Goal: Task Accomplishment & Management: Manage account settings

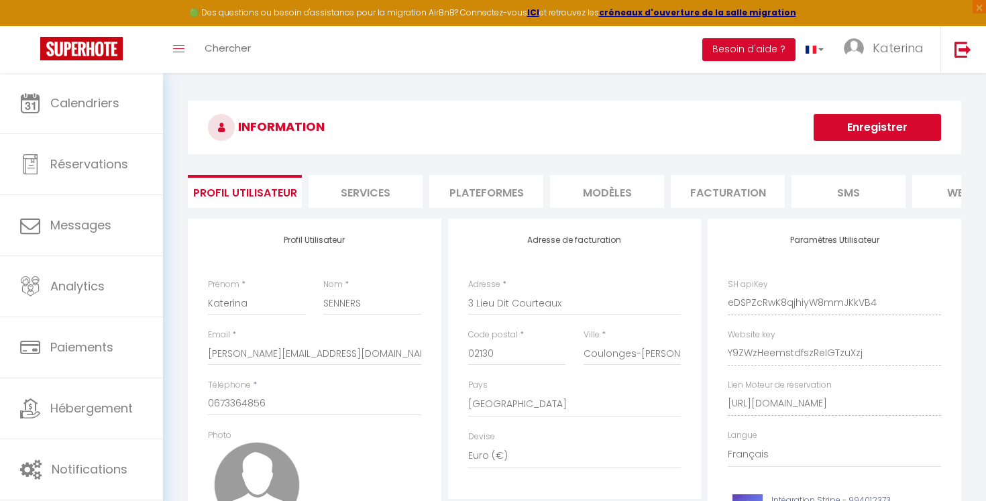
select select "28"
select select "fr"
click at [115, 48] on img at bounding box center [81, 48] width 83 height 23
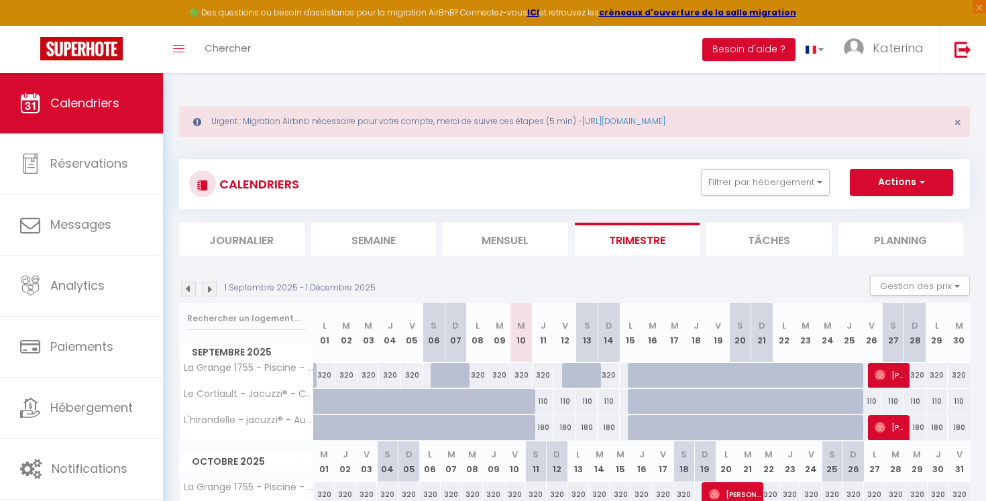
click at [299, 129] on div "Urgent : Migration Airbnb nécessaire pour votre compte, merci de suivre ces éta…" at bounding box center [574, 121] width 791 height 31
click at [580, 90] on div "Urgent : Migration Airbnb nécessaire pour votre compte, merci de suivre ces éta…" at bounding box center [574, 404] width 823 height 663
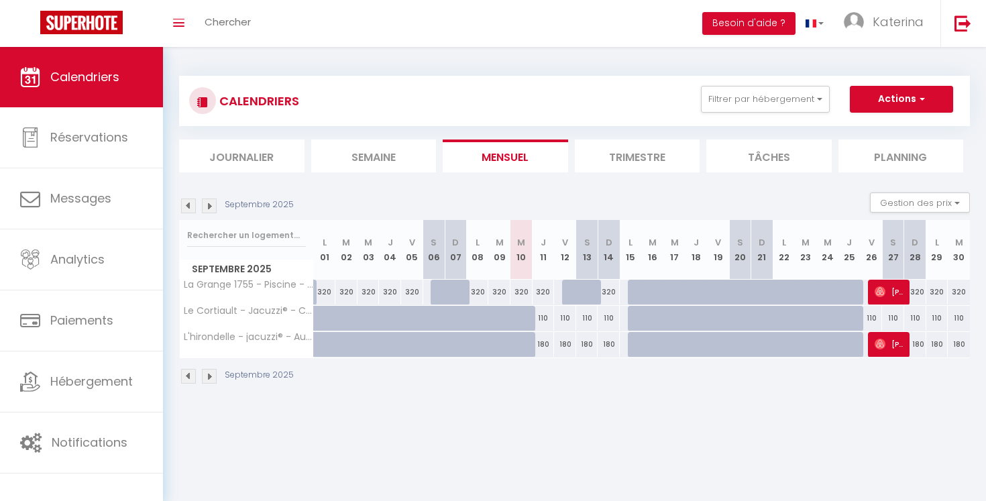
click at [625, 170] on li "Trimestre" at bounding box center [637, 156] width 125 height 33
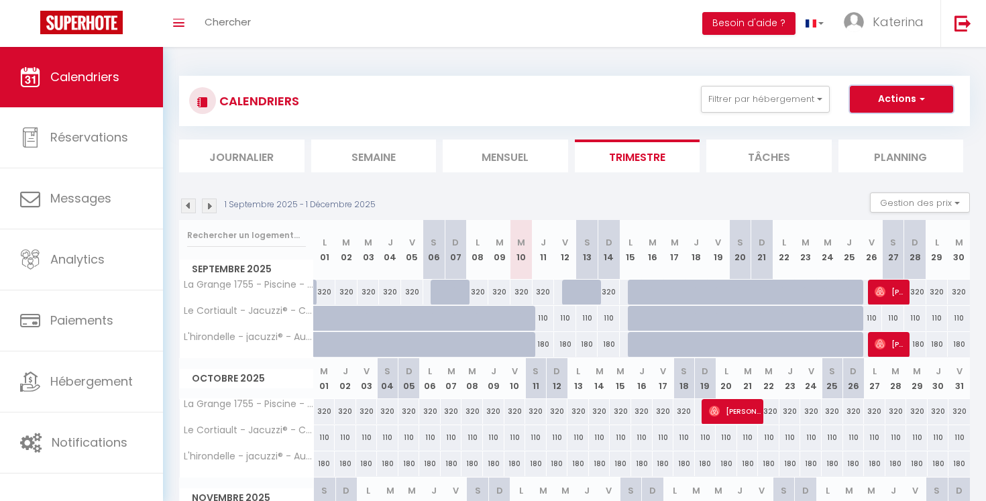
click at [863, 100] on button "Actions" at bounding box center [901, 99] width 103 height 27
click at [494, 410] on div "320" at bounding box center [493, 411] width 21 height 25
type input "320"
type input "Jeu 09 Octobre 2025"
type input "Ven 10 Octobre 2025"
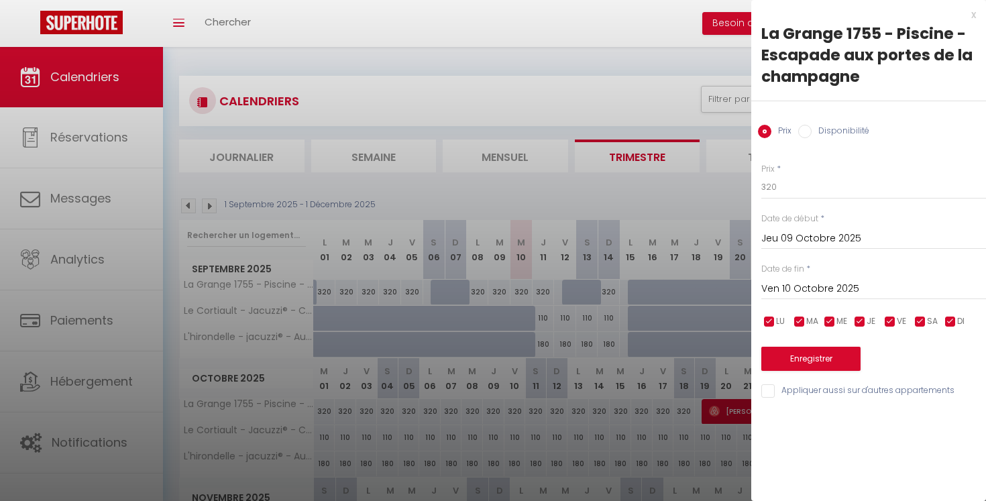
click at [970, 15] on div "x" at bounding box center [863, 15] width 225 height 16
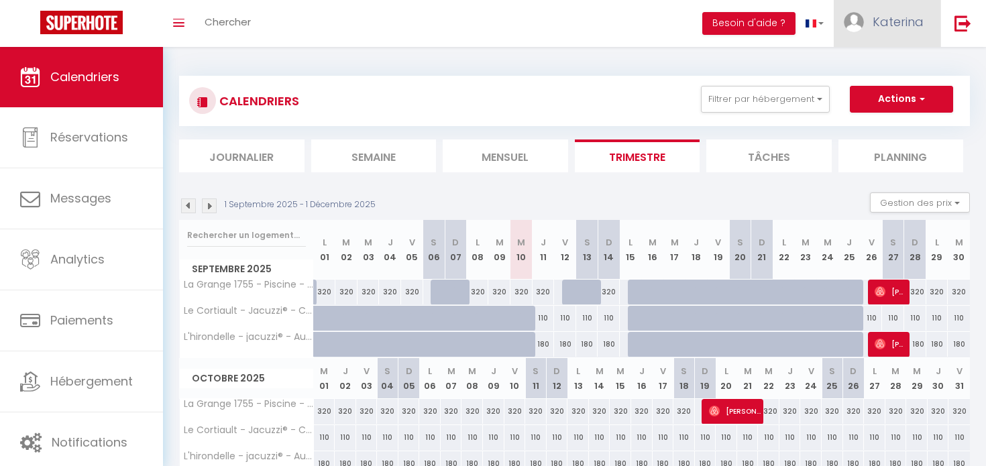
click at [875, 22] on span "Katerina" at bounding box center [898, 21] width 51 height 17
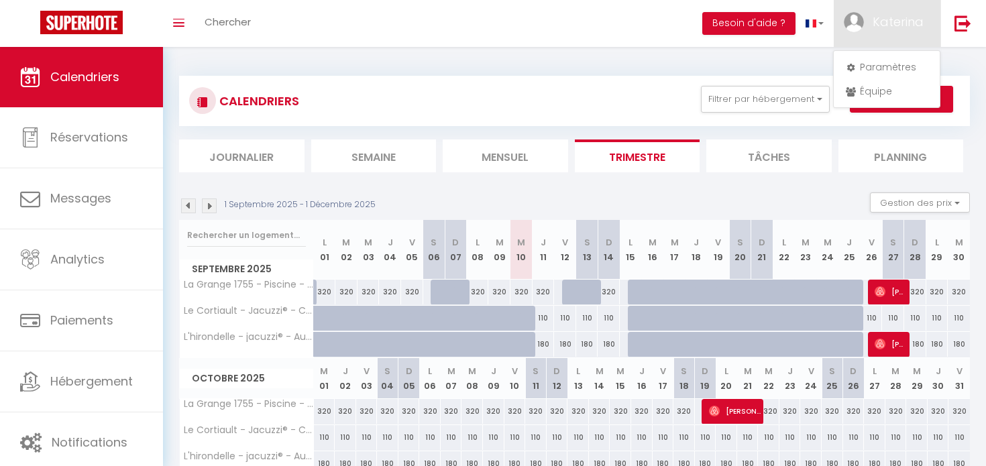
click at [454, 60] on div "CALENDRIERS Filtrer par hébergement Tous La Grange 1755 - Piscine - Escapade au…" at bounding box center [574, 350] width 823 height 606
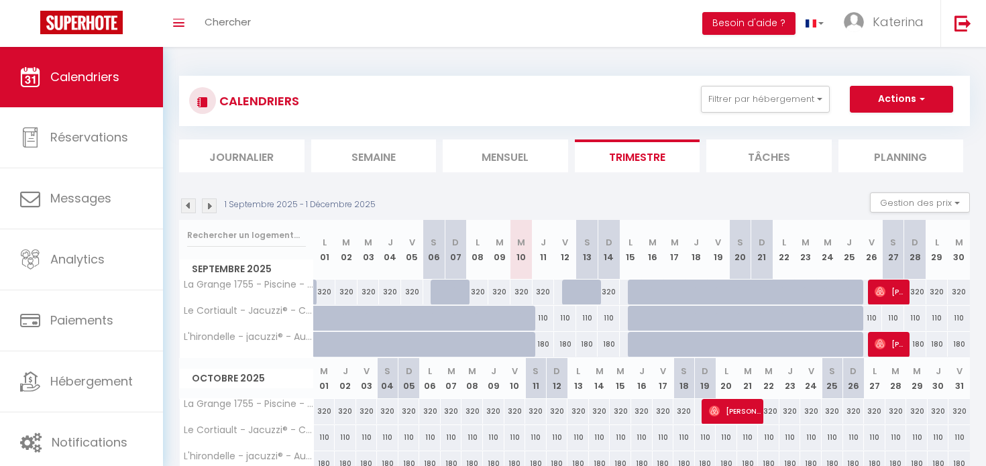
scroll to position [44, 0]
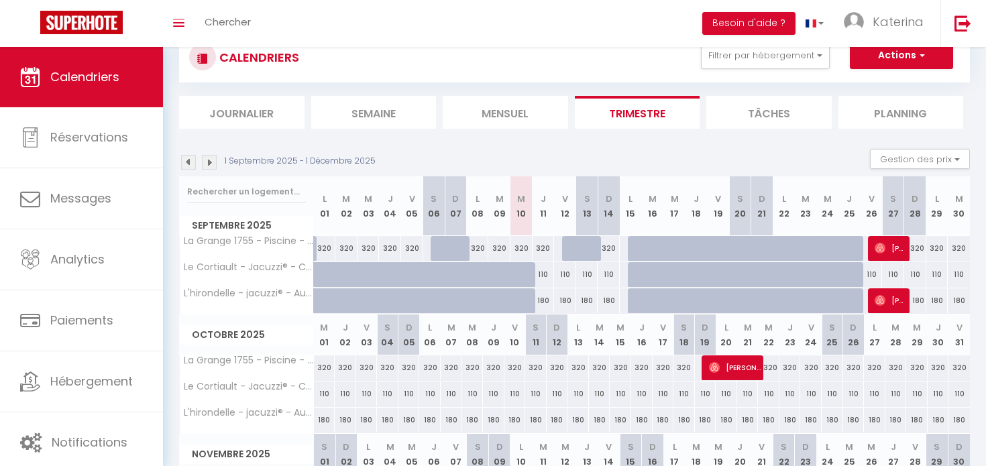
click at [365, 117] on li "Semaine" at bounding box center [373, 112] width 125 height 33
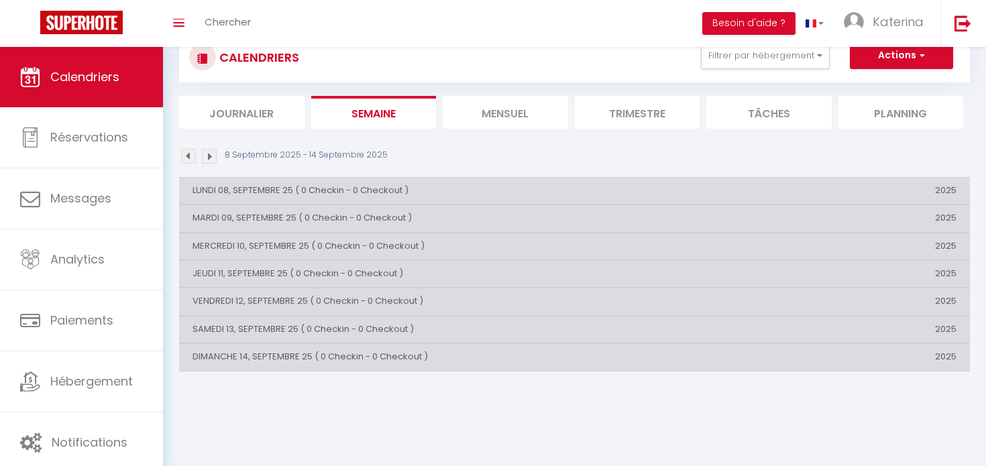
click at [494, 112] on li "Mensuel" at bounding box center [505, 112] width 125 height 33
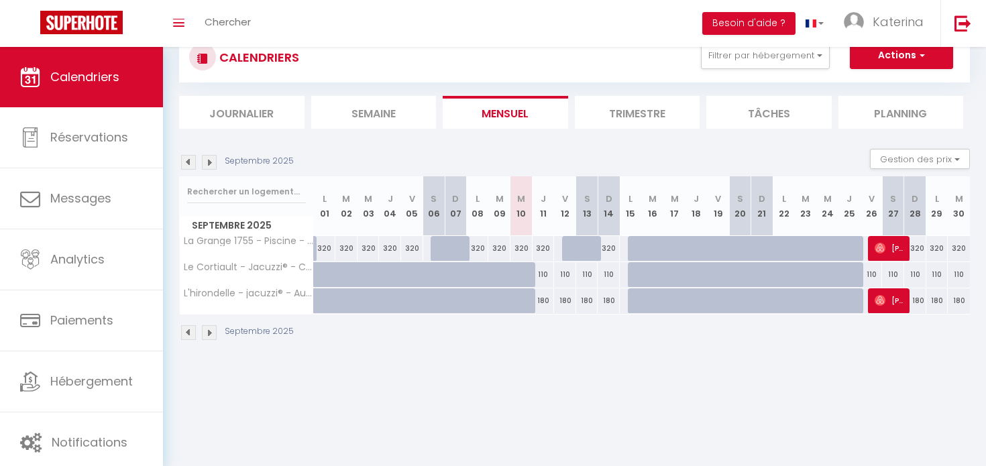
click at [639, 106] on li "Trimestre" at bounding box center [637, 112] width 125 height 33
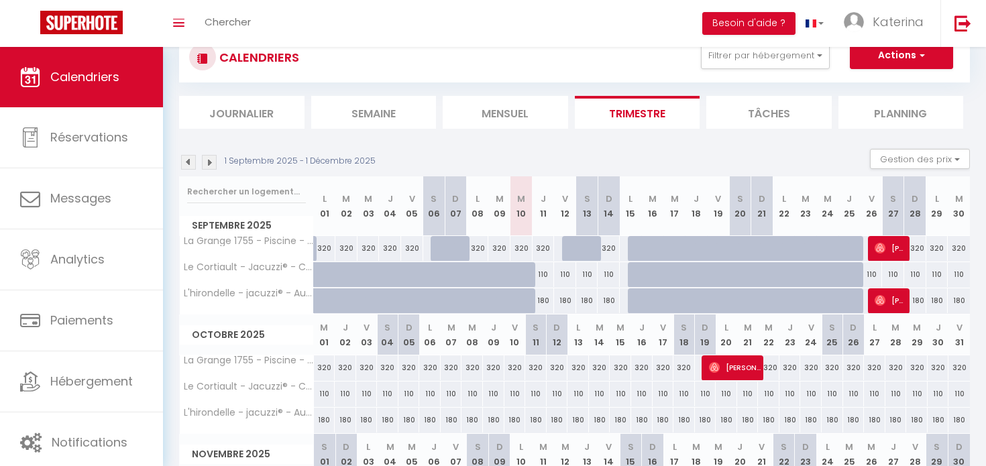
click at [451, 366] on div "320" at bounding box center [451, 368] width 21 height 25
type input "320"
type input "[DATE]"
type input "Mer 08 Octobre 2025"
click at [0, 0] on div at bounding box center [0, 0] width 0 height 0
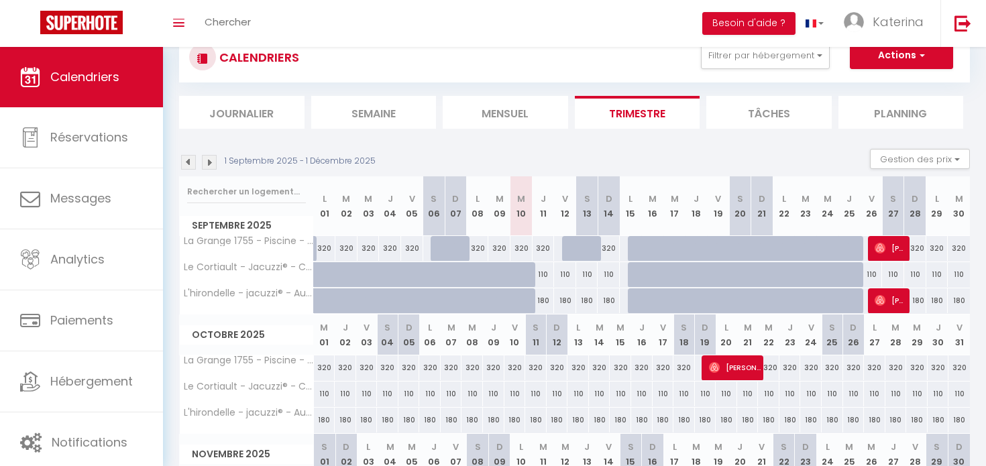
click at [323, 367] on div "320" at bounding box center [324, 368] width 21 height 25
type input "320"
type input "Mer 01 Octobre 2025"
type input "Jeu 02 Octobre 2025"
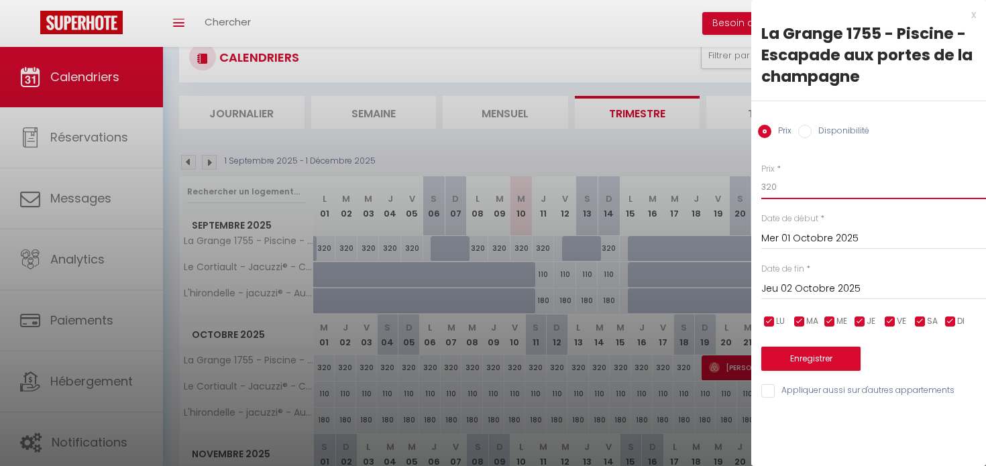
click at [802, 186] on input "320" at bounding box center [873, 187] width 225 height 24
click at [821, 130] on label "Disponibilité" at bounding box center [841, 132] width 58 height 15
click at [812, 130] on input "Disponibilité" at bounding box center [804, 131] width 13 height 13
radio input "true"
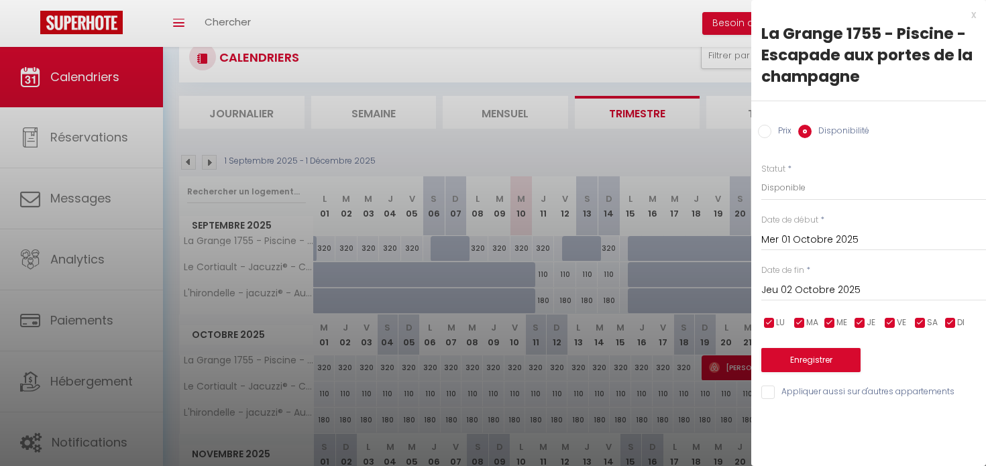
click at [777, 131] on label "Prix" at bounding box center [781, 132] width 20 height 15
click at [771, 131] on input "Prix" at bounding box center [764, 131] width 13 height 13
radio input "true"
radio input "false"
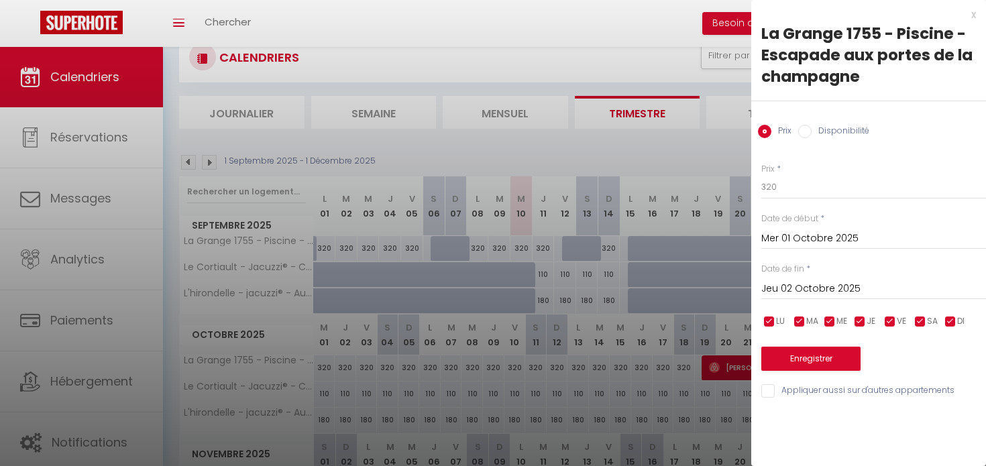
click at [973, 18] on div "x" at bounding box center [863, 15] width 225 height 16
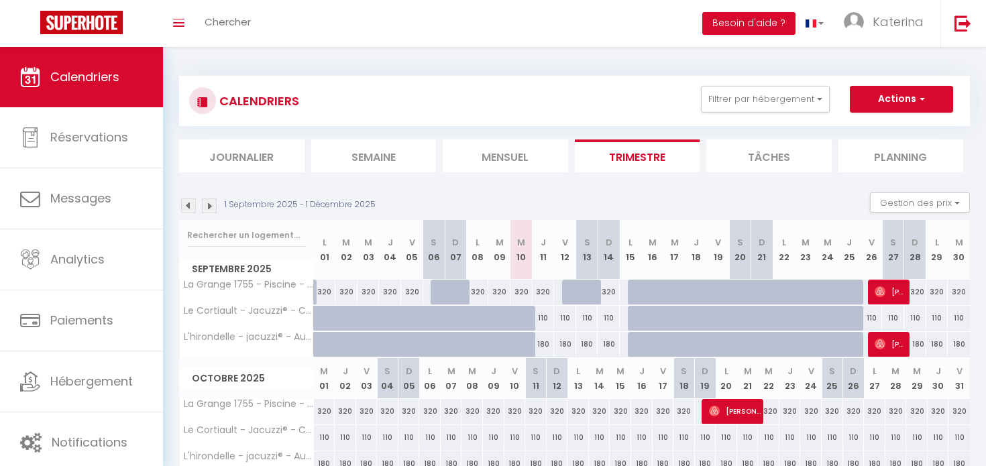
click at [211, 208] on img at bounding box center [209, 206] width 15 height 15
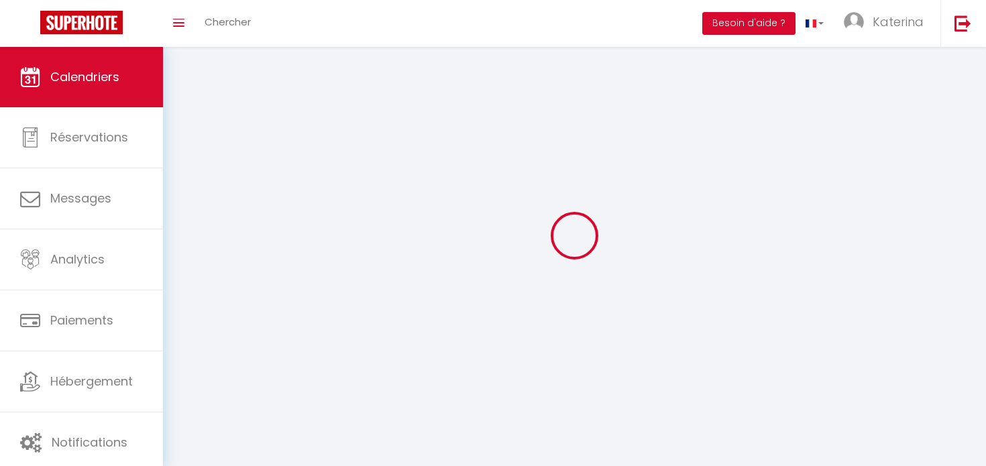
select select
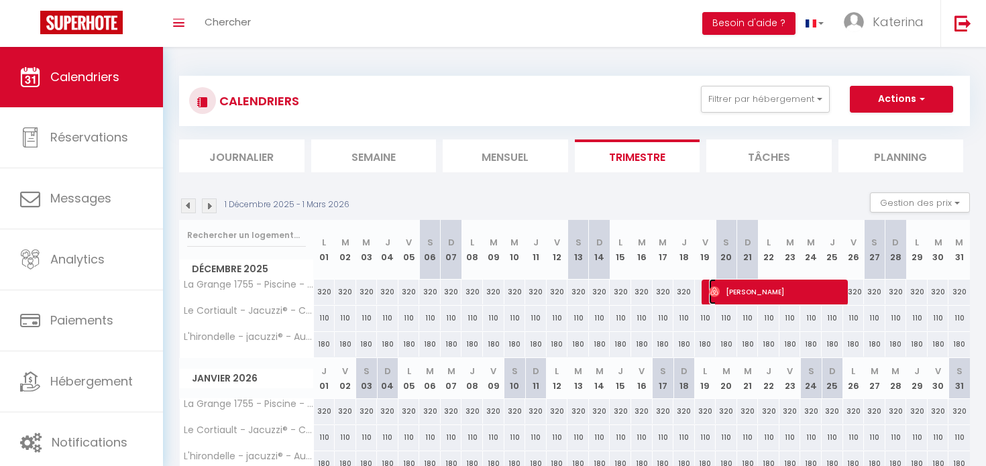
click at [794, 296] on span "[PERSON_NAME]" at bounding box center [777, 291] width 136 height 25
select select "OK"
select select "0"
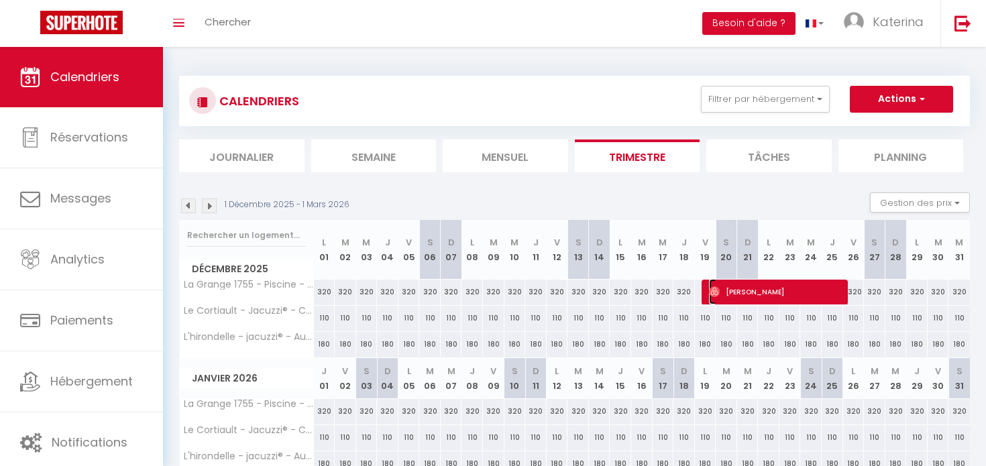
select select "1"
select select
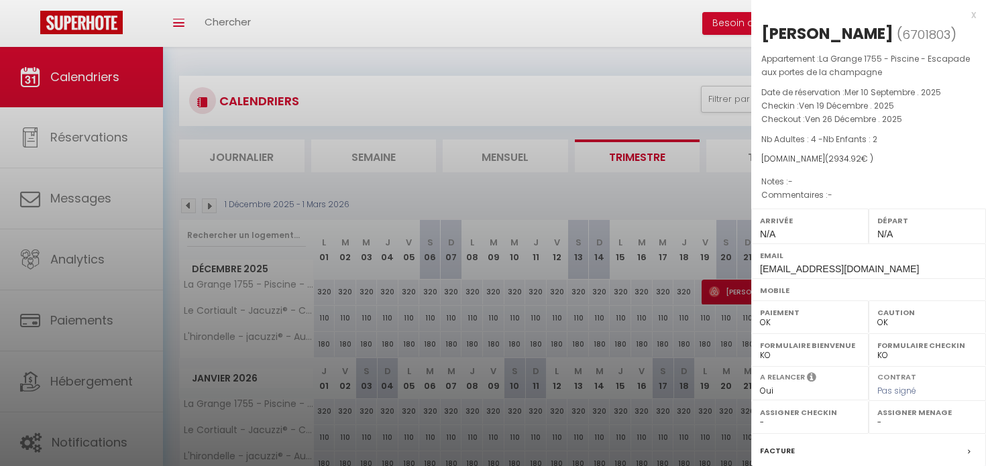
click at [740, 286] on div at bounding box center [493, 233] width 986 height 466
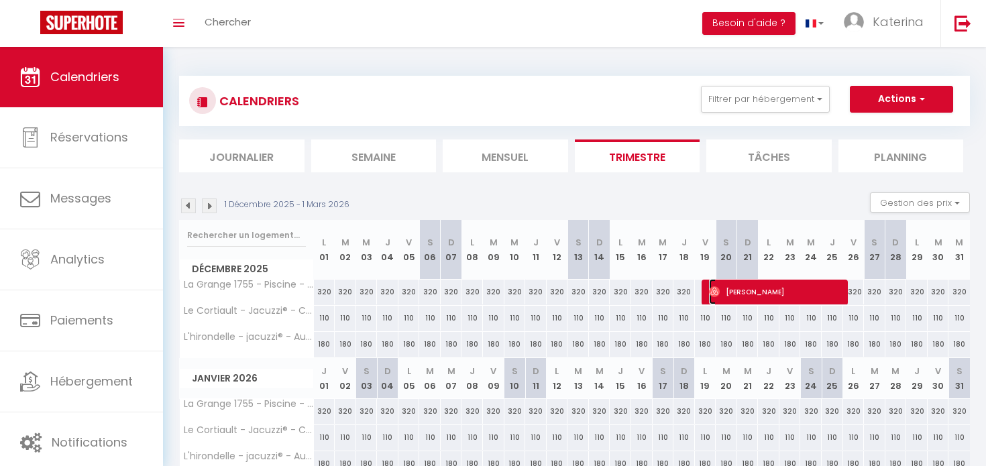
click at [729, 294] on span "[PERSON_NAME]" at bounding box center [777, 291] width 136 height 25
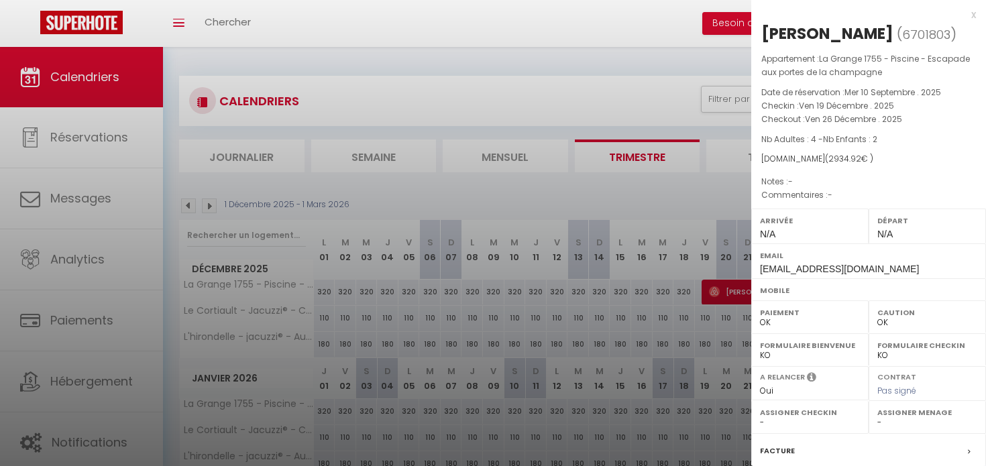
click at [779, 60] on p "Appartement : [GEOGRAPHIC_DATA] 1755 - Piscine - Escapade aux portes de la cham…" at bounding box center [868, 65] width 215 height 27
drag, startPoint x: 804, startPoint y: 140, endPoint x: 886, endPoint y: 138, distance: 81.9
click at [886, 138] on p "Nb Adultes : 4 - Nb Enfants : 2" at bounding box center [868, 139] width 215 height 13
click at [820, 108] on span "Ven 19 Décembre . 2025" at bounding box center [846, 105] width 95 height 11
click at [783, 160] on div "[DOMAIN_NAME] ( 2934.92 € )" at bounding box center [868, 159] width 215 height 13
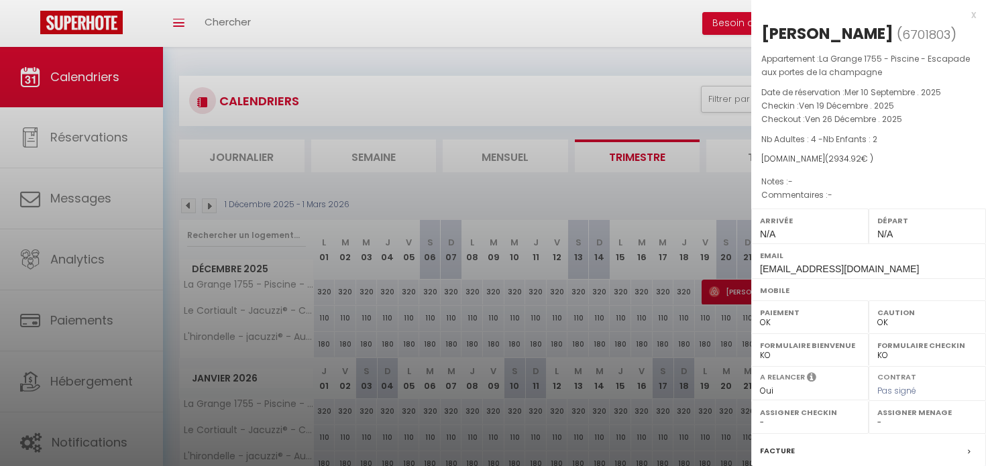
click at [783, 160] on div "[DOMAIN_NAME] ( 2934.92 € )" at bounding box center [868, 159] width 215 height 13
click at [830, 158] on span "2934.92" at bounding box center [844, 158] width 33 height 11
click at [830, 157] on span "2934.92" at bounding box center [844, 158] width 33 height 11
click at [762, 322] on select "OK KO" at bounding box center [810, 323] width 100 height 12
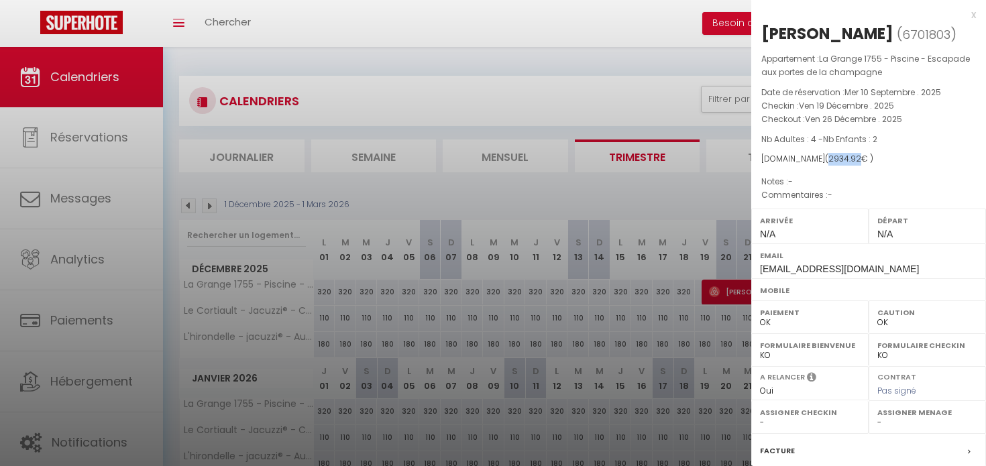
click at [760, 317] on select "OK KO" at bounding box center [810, 323] width 100 height 12
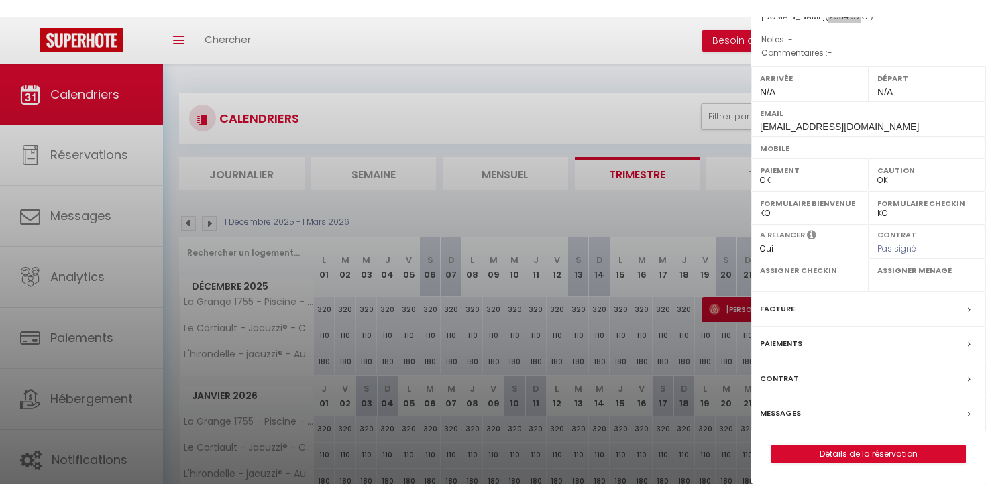
scroll to position [125, 0]
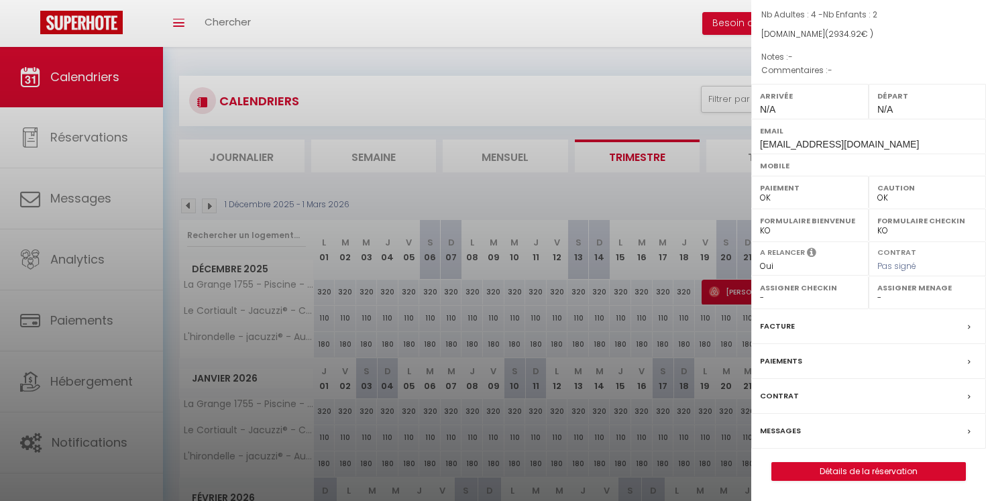
click at [584, 219] on div at bounding box center [493, 250] width 986 height 501
